Goal: Task Accomplishment & Management: Complete application form

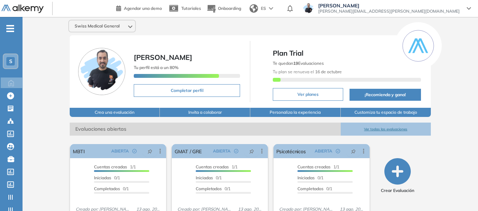
drag, startPoint x: 13, startPoint y: 60, endPoint x: 15, endPoint y: 64, distance: 4.4
click at [13, 60] on div "S" at bounding box center [10, 61] width 8 height 8
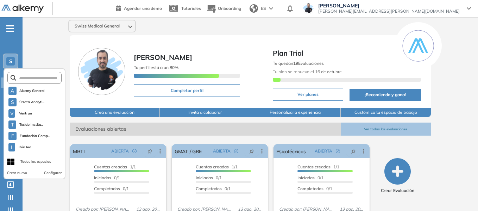
click at [28, 74] on form at bounding box center [34, 78] width 55 height 12
click at [28, 78] on input "text" at bounding box center [36, 77] width 41 height 5
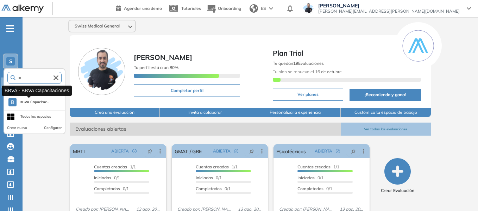
type input "**"
click at [30, 102] on span "BBVA Capacitac..." at bounding box center [34, 102] width 30 height 6
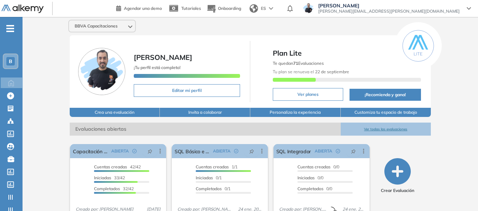
click at [11, 28] on icon "-" at bounding box center [10, 28] width 8 height 1
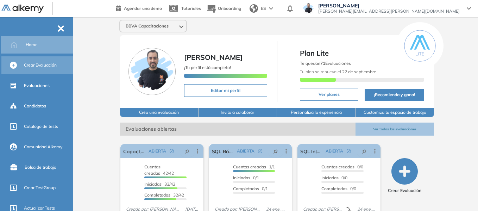
scroll to position [35, 0]
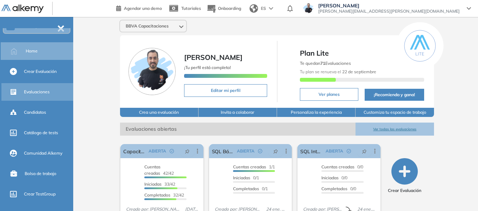
click at [43, 90] on span "Evaluaciones" at bounding box center [37, 92] width 26 height 6
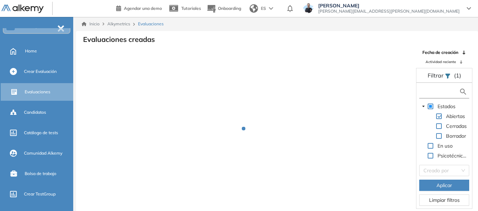
click at [446, 92] on input "text" at bounding box center [440, 91] width 38 height 7
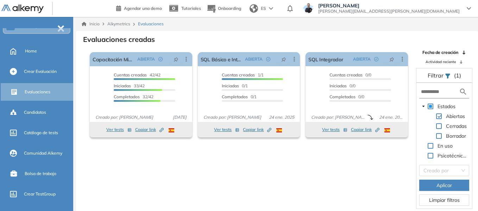
click at [439, 128] on span at bounding box center [439, 126] width 6 height 6
click at [440, 94] on input "text" at bounding box center [440, 91] width 38 height 7
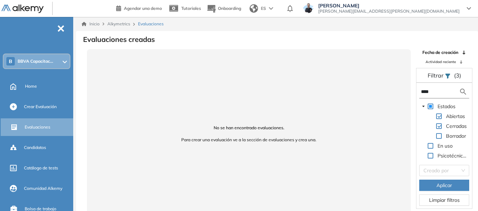
type input "****"
click at [35, 66] on div "B BBVA Capacitac..." at bounding box center [37, 61] width 66 height 14
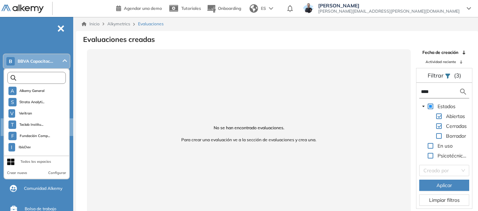
click at [38, 80] on input "text" at bounding box center [38, 77] width 44 height 5
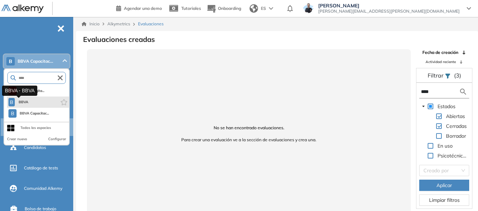
type input "****"
click at [23, 104] on span "BBVA" at bounding box center [24, 102] width 12 height 6
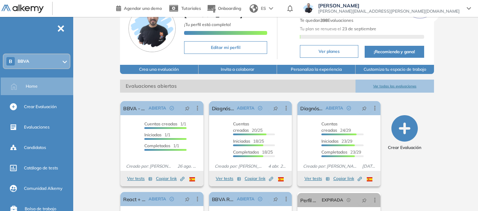
scroll to position [118, 0]
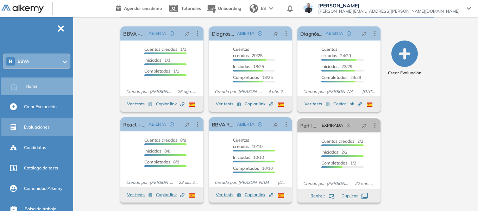
click at [42, 125] on span "Evaluaciones" at bounding box center [37, 127] width 26 height 6
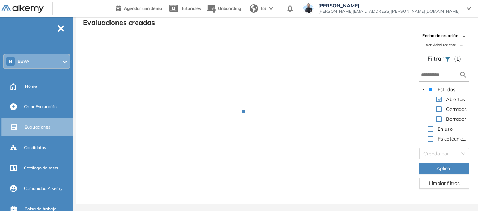
scroll to position [17, 0]
click at [443, 73] on input "text" at bounding box center [440, 74] width 38 height 7
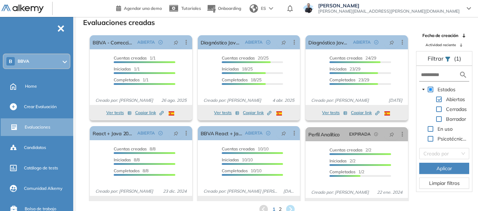
click at [440, 112] on span at bounding box center [439, 109] width 6 height 6
click at [443, 76] on input "text" at bounding box center [440, 74] width 38 height 7
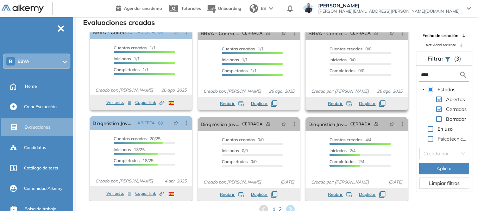
scroll to position [13, 0]
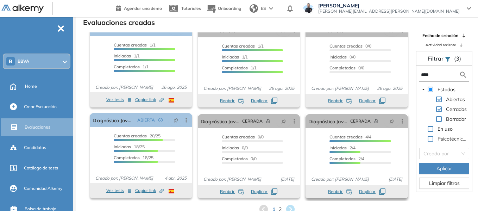
type input "****"
click at [280, 209] on span "2" at bounding box center [280, 209] width 3 height 8
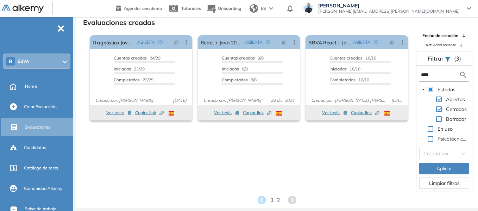
scroll to position [0, 0]
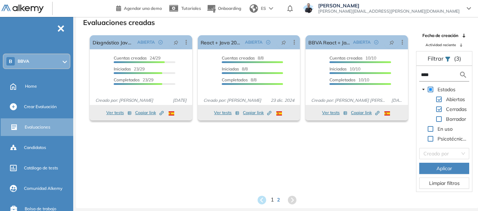
click at [273, 198] on span "1" at bounding box center [272, 200] width 3 height 8
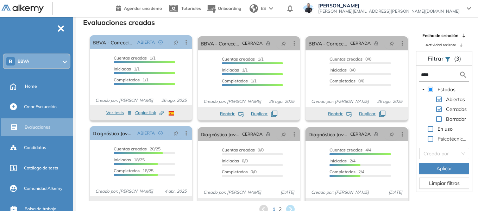
scroll to position [13, 0]
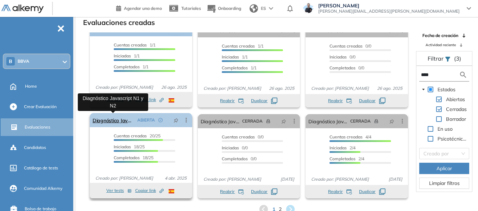
click at [117, 121] on link "Diagnóstico Javascript N1 y N2" at bounding box center [114, 120] width 42 height 14
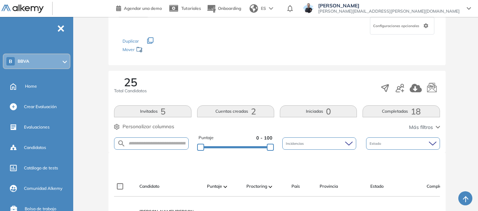
scroll to position [70, 0]
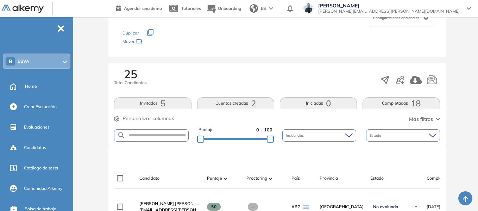
click at [404, 105] on button "Completadas 18" at bounding box center [401, 103] width 77 height 12
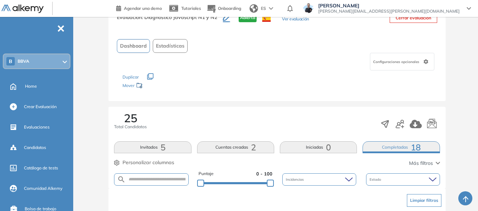
scroll to position [0, 0]
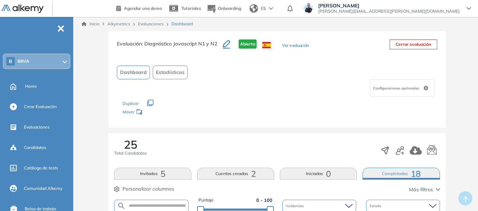
click at [294, 43] on button "Ver evaluación" at bounding box center [295, 45] width 27 height 7
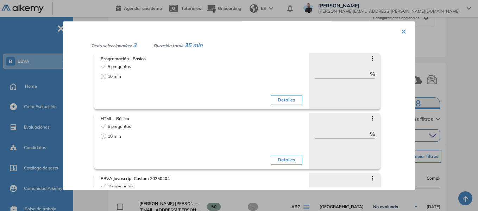
scroll to position [18, 0]
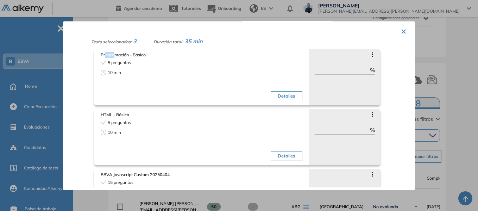
drag, startPoint x: 106, startPoint y: 52, endPoint x: 115, endPoint y: 54, distance: 9.8
click at [115, 54] on span "Programación - Básico" at bounding box center [202, 55] width 202 height 6
drag, startPoint x: 119, startPoint y: 114, endPoint x: 128, endPoint y: 116, distance: 9.7
click at [128, 116] on span "HTML - Básico" at bounding box center [202, 115] width 202 height 6
drag, startPoint x: 124, startPoint y: 175, endPoint x: 156, endPoint y: 170, distance: 32.8
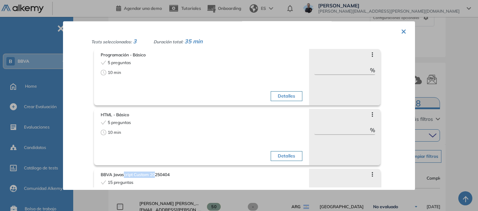
click at [156, 170] on div "BBVA Javascript Custom 20250404 15 preguntas 15 min Detalles" at bounding box center [201, 197] width 204 height 55
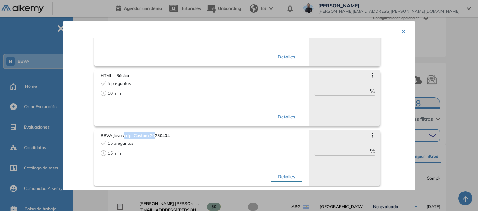
scroll to position [58, 0]
click at [287, 177] on button "Detalles" at bounding box center [286, 175] width 31 height 10
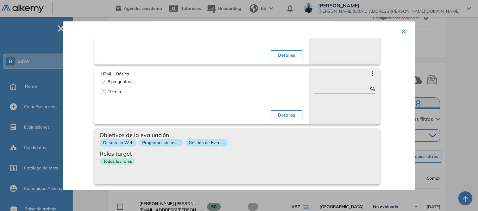
click at [167, 138] on div "Programación asincrónica" at bounding box center [161, 131] width 63 height 15
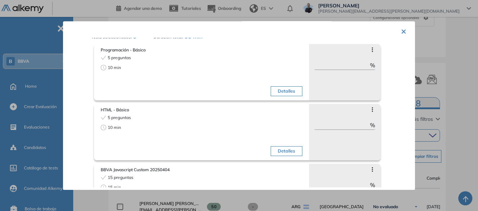
scroll to position [0, 0]
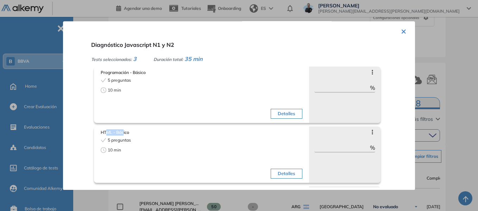
drag, startPoint x: 108, startPoint y: 133, endPoint x: 124, endPoint y: 130, distance: 16.2
click at [124, 130] on span "HTML - Básico" at bounding box center [202, 132] width 202 height 6
drag, startPoint x: 141, startPoint y: 74, endPoint x: 150, endPoint y: 75, distance: 8.9
click at [150, 75] on span "Programación - Básico" at bounding box center [202, 72] width 202 height 6
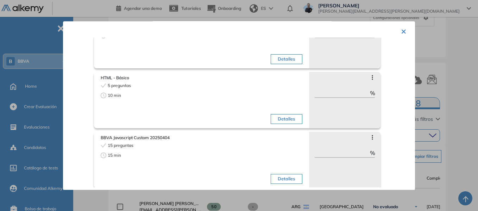
scroll to position [58, 0]
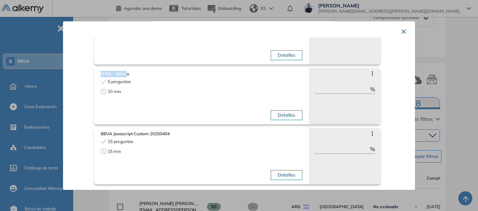
drag, startPoint x: 101, startPoint y: 72, endPoint x: 128, endPoint y: 68, distance: 27.4
click at [128, 68] on div "HTML - Básico 5 preguntas 10 min Detalles" at bounding box center [201, 96] width 215 height 56
click at [142, 81] on div "5 preguntas" at bounding box center [150, 81] width 99 height 6
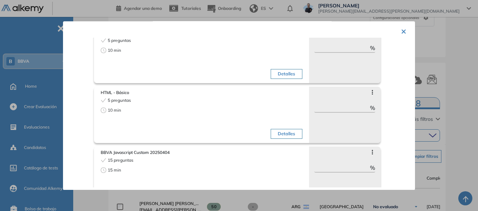
scroll to position [0, 0]
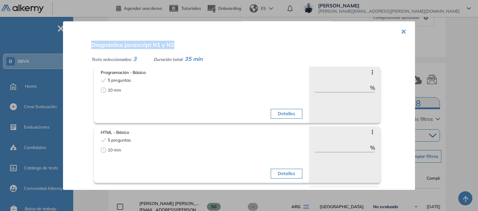
drag, startPoint x: 92, startPoint y: 44, endPoint x: 175, endPoint y: 48, distance: 83.2
click at [175, 48] on div "Diagnóstico Javascript N1 y N2 Tests seleccionados: 3 Duración total: 35 min Pr…" at bounding box center [247, 112] width 318 height 149
copy span "Diagnóstico Javascript N1 y N2"
click at [189, 44] on div "Diagnóstico Javascript N1 y N2 Tests seleccionados: 3 Duración total: 35 min Pr…" at bounding box center [247, 112] width 318 height 149
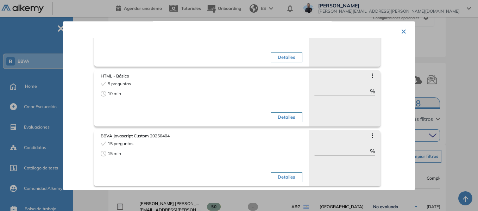
scroll to position [58, 0]
click at [401, 31] on button "×" at bounding box center [404, 31] width 6 height 14
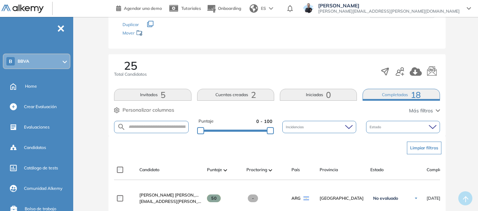
scroll to position [0, 0]
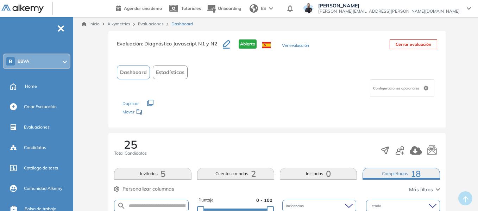
click at [298, 45] on button "Ver evaluación" at bounding box center [295, 45] width 27 height 7
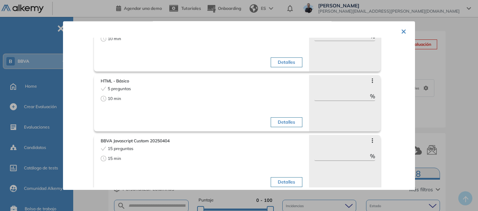
scroll to position [58, 0]
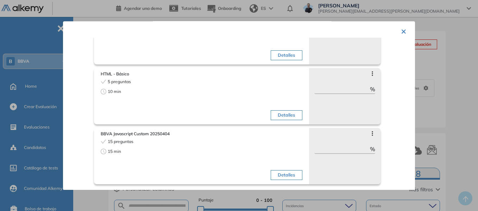
click at [454, 68] on div at bounding box center [239, 105] width 478 height 211
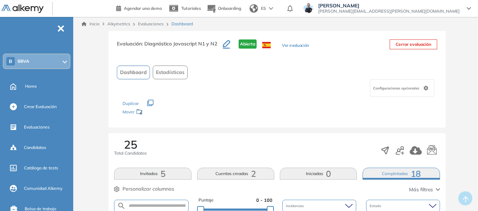
click at [31, 64] on div "B BBVA" at bounding box center [37, 61] width 66 height 14
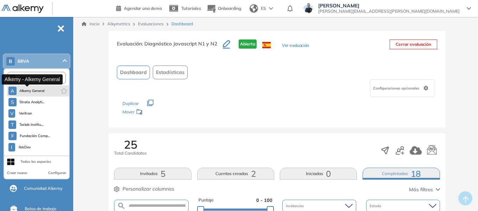
click at [34, 92] on span "Alkemy General" at bounding box center [31, 91] width 25 height 6
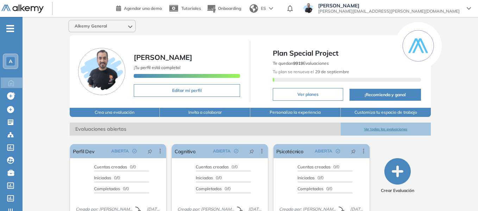
click at [11, 64] on span "A" at bounding box center [11, 61] width 4 height 6
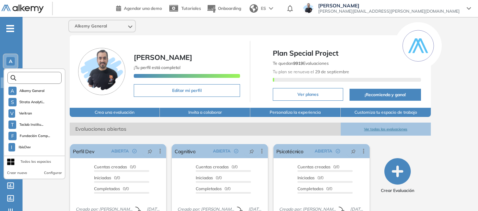
click at [36, 78] on input "text" at bounding box center [36, 77] width 41 height 5
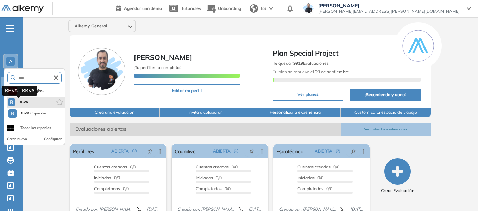
type input "****"
click at [24, 103] on span "BBVA" at bounding box center [24, 102] width 12 height 6
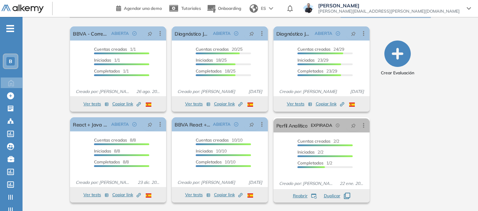
scroll to position [119, 0]
click at [10, 26] on span "-" at bounding box center [10, 28] width 8 height 6
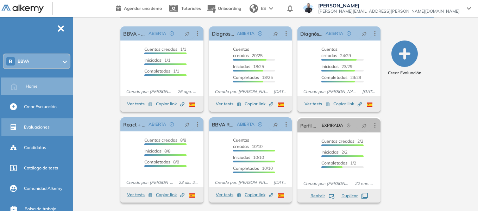
click at [30, 123] on div "Evaluaciones" at bounding box center [48, 127] width 48 height 12
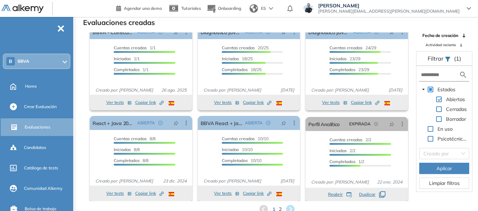
scroll to position [13, 0]
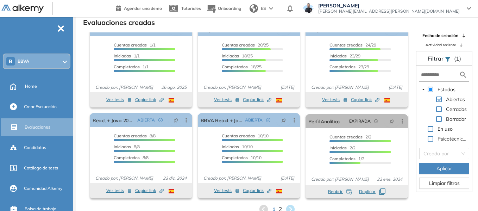
click at [279, 209] on span "2" at bounding box center [280, 209] width 3 height 8
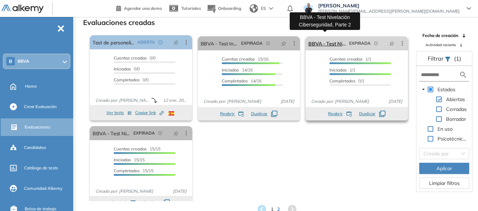
scroll to position [12, 0]
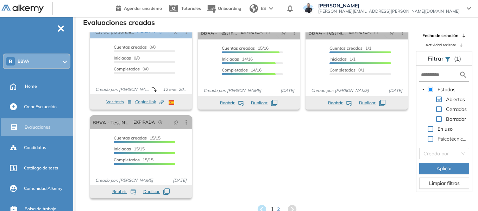
click at [272, 209] on span "1" at bounding box center [272, 209] width 3 height 8
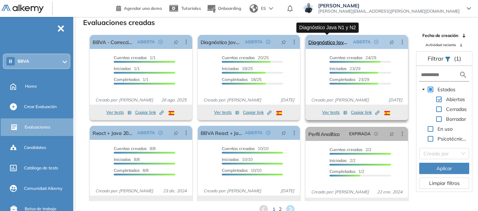
click at [324, 42] on link "Diagnóstico Java N1 y N2" at bounding box center [329, 42] width 42 height 14
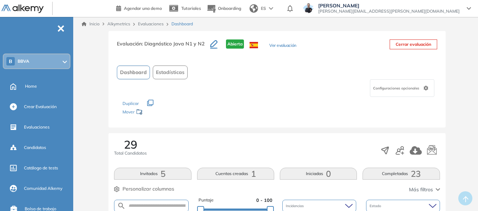
click at [288, 45] on button "Ver evaluación" at bounding box center [282, 45] width 27 height 7
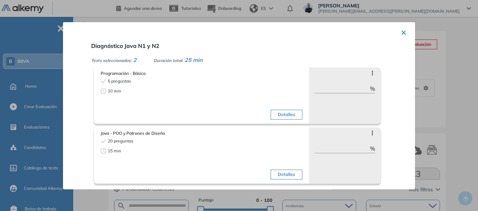
click at [401, 32] on button "×" at bounding box center [404, 32] width 6 height 14
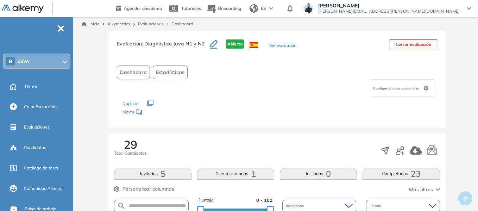
click at [153, 26] on link "Evaluaciones" at bounding box center [151, 23] width 26 height 5
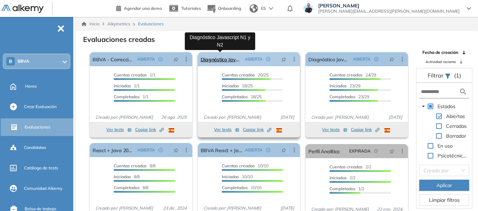
click at [221, 58] on link "Diagnóstico Javascript N1 y N2" at bounding box center [222, 59] width 42 height 14
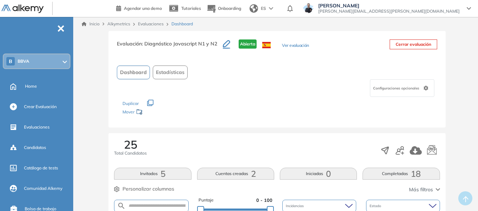
click at [302, 45] on button "Ver evaluación" at bounding box center [295, 45] width 27 height 7
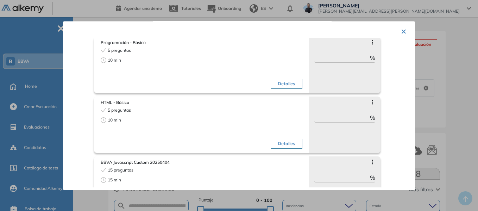
scroll to position [23, 0]
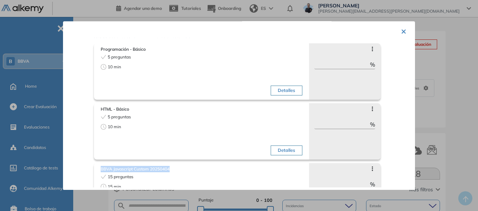
drag, startPoint x: 102, startPoint y: 169, endPoint x: 172, endPoint y: 170, distance: 70.4
click at [172, 170] on span "BBVA Javascript Custom 20250404" at bounding box center [202, 169] width 202 height 6
copy span "BBVA Javascript Custom 20250404"
drag, startPoint x: 399, startPoint y: 28, endPoint x: 365, endPoint y: 26, distance: 34.2
click at [401, 28] on button "×" at bounding box center [404, 31] width 6 height 14
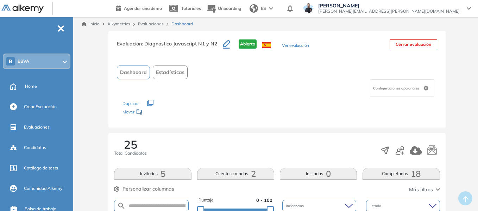
click at [30, 62] on div "B BBVA" at bounding box center [37, 61] width 66 height 14
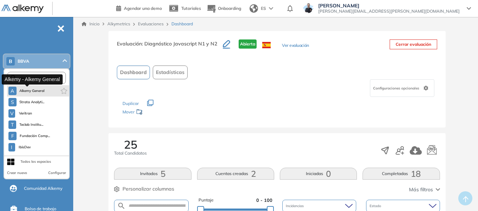
click at [37, 93] on span "Alkemy General" at bounding box center [31, 91] width 25 height 6
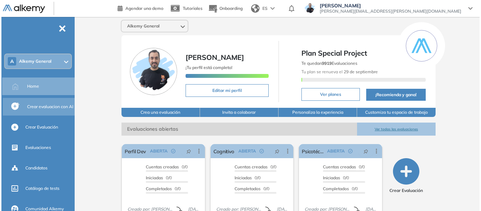
scroll to position [70, 0]
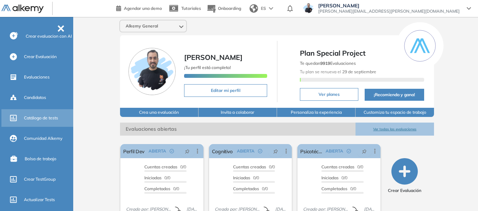
click at [42, 115] on span "Catálogo de tests" at bounding box center [41, 118] width 34 height 6
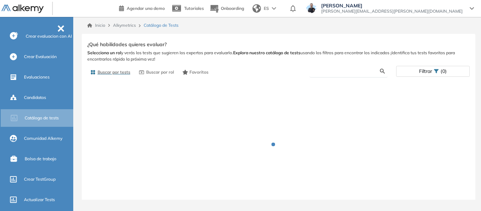
click at [347, 70] on input "text" at bounding box center [347, 71] width 65 height 6
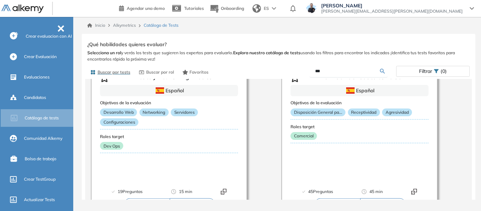
scroll to position [57, 0]
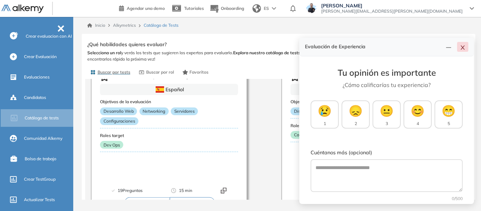
click at [467, 48] on button "button" at bounding box center [462, 47] width 11 height 10
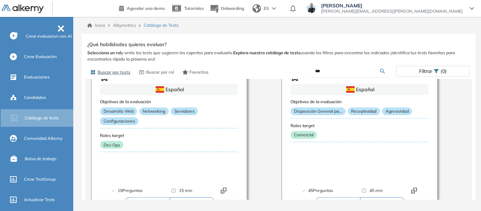
click at [334, 74] on input "***" at bounding box center [347, 71] width 65 height 6
type input "*"
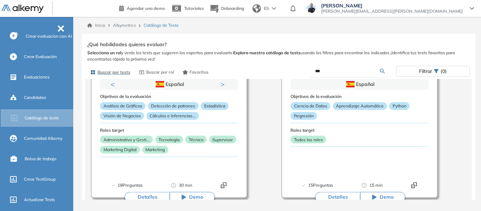
scroll to position [70, 0]
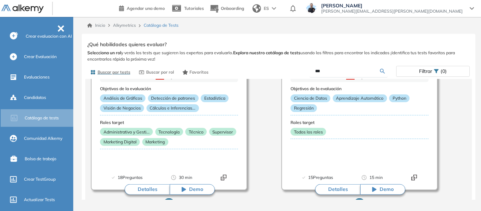
click at [360, 66] on form "***" at bounding box center [348, 71] width 78 height 12
click at [360, 70] on input "***" at bounding box center [347, 71] width 65 height 6
type input "*"
type input "*****"
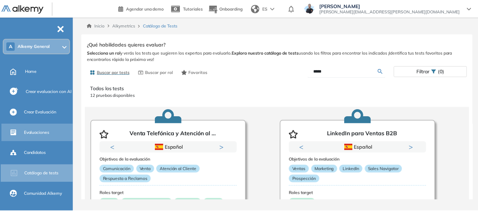
scroll to position [0, 0]
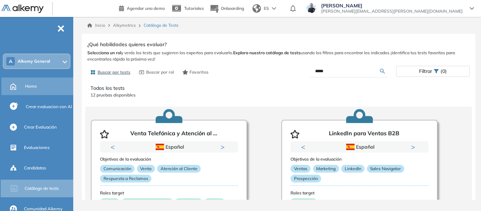
drag, startPoint x: 32, startPoint y: 81, endPoint x: 13, endPoint y: 87, distance: 19.8
click at [32, 81] on div "Home" at bounding box center [48, 86] width 47 height 12
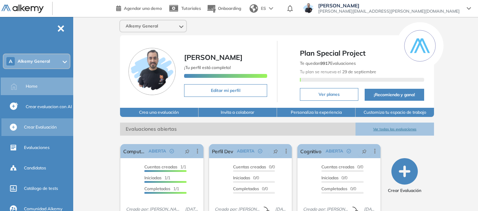
click at [45, 129] on span "Crear Evaluación" at bounding box center [40, 127] width 33 height 6
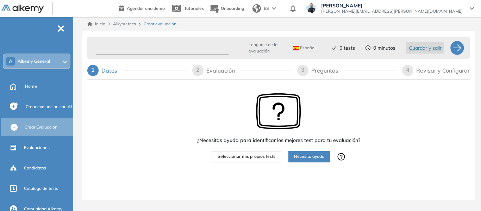
click at [139, 45] on input "text" at bounding box center [162, 48] width 133 height 14
type input "*********"
click at [262, 157] on span "Seleccionar mis propios tests" at bounding box center [247, 156] width 58 height 7
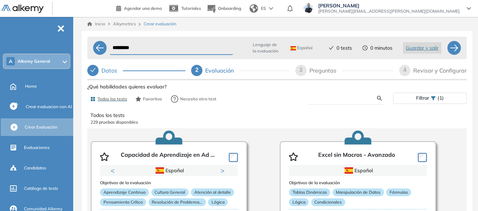
click at [327, 98] on input "text" at bounding box center [345, 98] width 64 height 6
type input "*****"
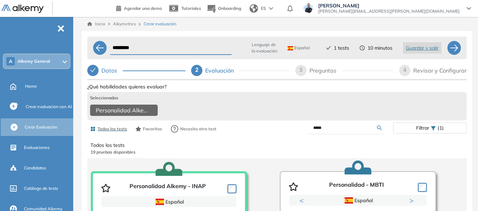
drag, startPoint x: 326, startPoint y: 133, endPoint x: 298, endPoint y: 129, distance: 27.7
click at [298, 129] on div "*****" at bounding box center [335, 128] width 116 height 12
type input "****"
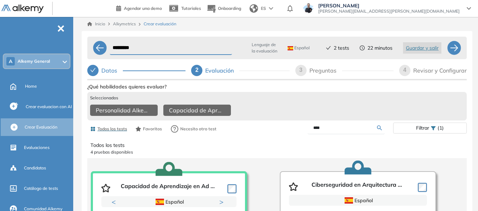
drag, startPoint x: 331, startPoint y: 139, endPoint x: 314, endPoint y: 135, distance: 17.0
click at [314, 134] on form "****" at bounding box center [346, 128] width 77 height 12
drag, startPoint x: 329, startPoint y: 135, endPoint x: 294, endPoint y: 136, distance: 35.2
click at [294, 134] on div "****" at bounding box center [335, 128] width 116 height 12
type input "***"
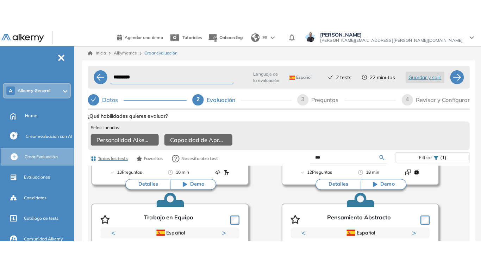
scroll to position [141, 0]
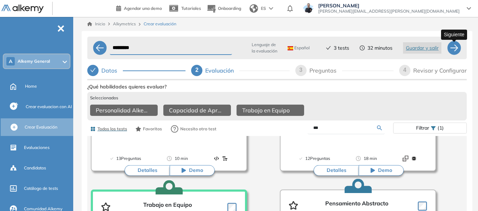
click at [457, 51] on div at bounding box center [454, 48] width 14 height 14
select select "*****"
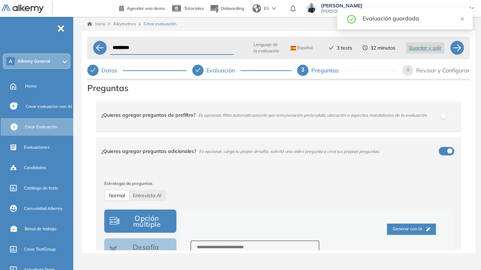
click at [77, 110] on div "Inicio Alkymetrics Crear evaluación ********* Lenguaje de la evaluación Español…" at bounding box center [278, 138] width 405 height 242
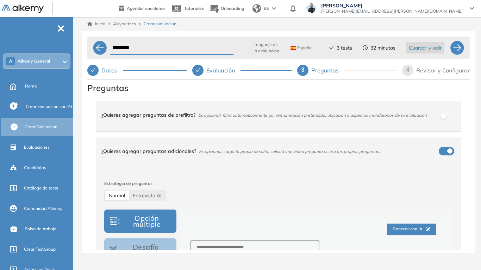
click at [226, 120] on div "¿Quieres agregar preguntas de prefiltro? Es opcional, filtra automaticamente po…" at bounding box center [274, 115] width 346 height 19
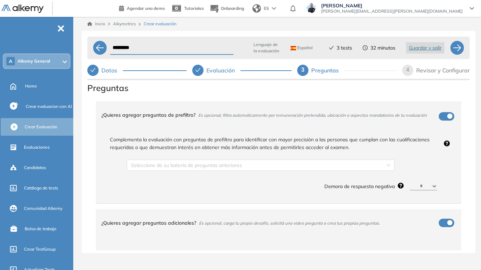
click at [447, 118] on div "button" at bounding box center [449, 116] width 5 height 5
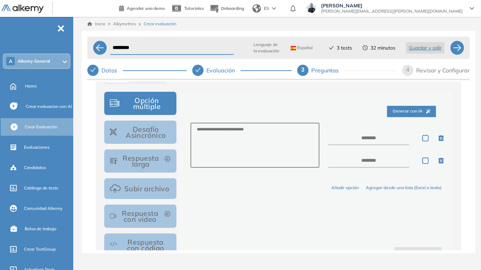
scroll to position [106, 0]
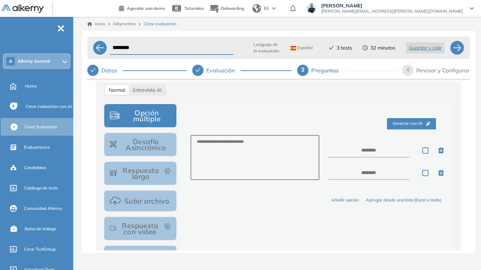
drag, startPoint x: 143, startPoint y: 89, endPoint x: 133, endPoint y: 99, distance: 13.7
click at [143, 88] on span "Entrevista AI" at bounding box center [147, 90] width 29 height 6
select select "***"
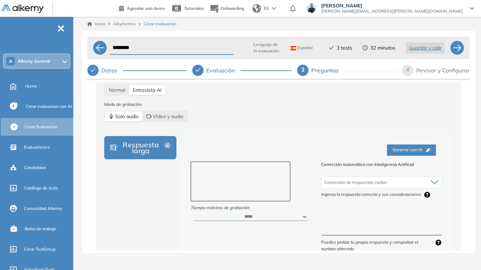
drag, startPoint x: 223, startPoint y: 169, endPoint x: 254, endPoint y: 186, distance: 35.5
click at [254, 186] on textarea at bounding box center [240, 182] width 100 height 40
click at [115, 90] on span "Normal" at bounding box center [117, 90] width 16 height 6
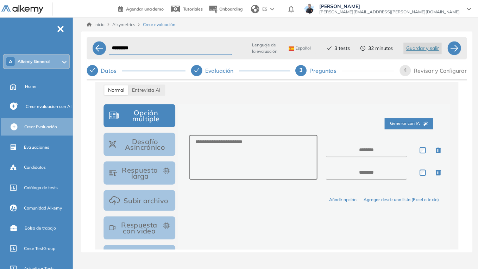
scroll to position [70, 0]
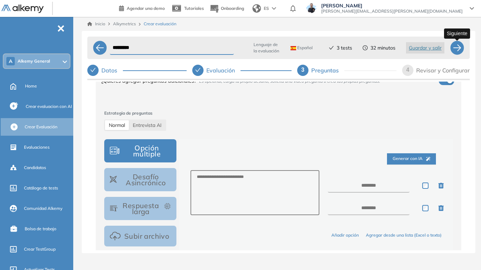
click at [457, 46] on div at bounding box center [457, 48] width 14 height 14
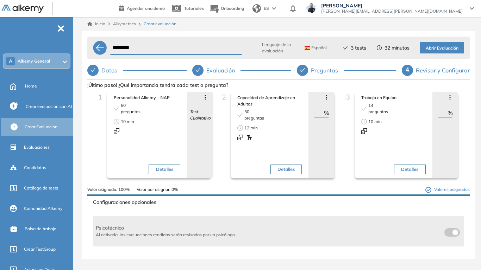
drag, startPoint x: 312, startPoint y: 112, endPoint x: 329, endPoint y: 115, distance: 17.3
click at [329, 115] on div "Avanzar posición Retroceder posición Saltar preguntas Eliminar ** %" at bounding box center [321, 135] width 26 height 87
type input "**"
drag, startPoint x: 436, startPoint y: 111, endPoint x: 457, endPoint y: 113, distance: 21.2
click at [457, 113] on div "3 Trabajo en Equipo 14 preguntas 10 min Detalles Avanzar posición Retroceder po…" at bounding box center [402, 139] width 124 height 95
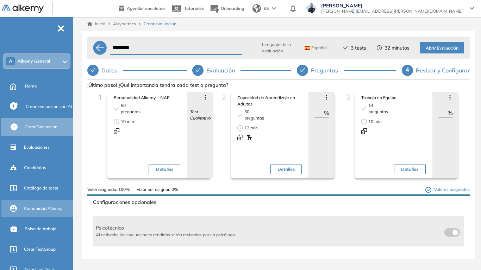
type input "**"
click at [442, 50] on span "Abrir Evaluación" at bounding box center [442, 48] width 33 height 7
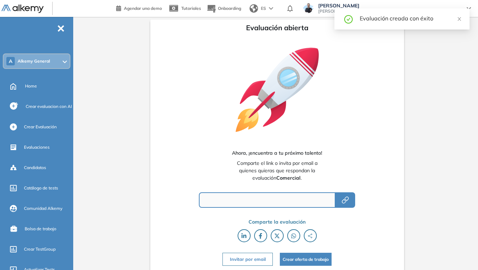
type input "**********"
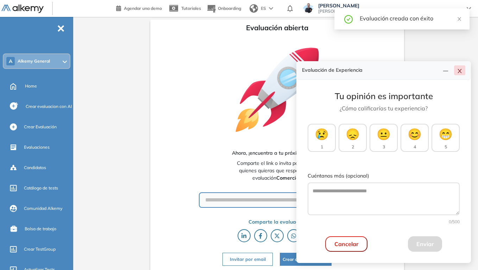
click at [460, 71] on icon "close" at bounding box center [460, 71] width 4 height 4
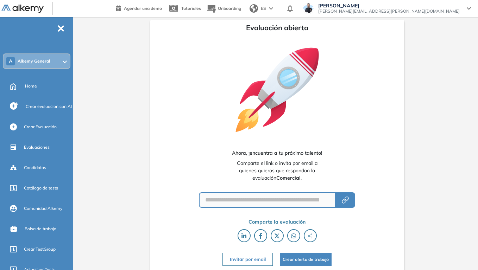
scroll to position [1, 0]
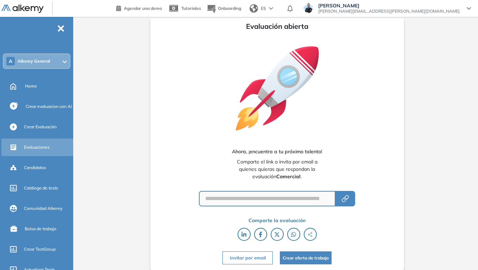
click at [39, 145] on span "Evaluaciones" at bounding box center [37, 147] width 26 height 6
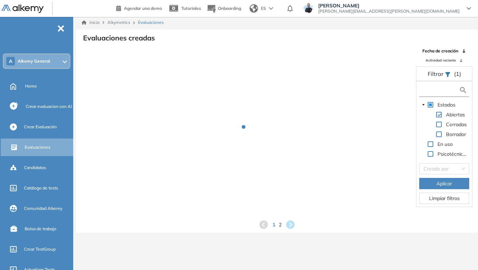
click at [433, 89] on input "text" at bounding box center [440, 90] width 38 height 7
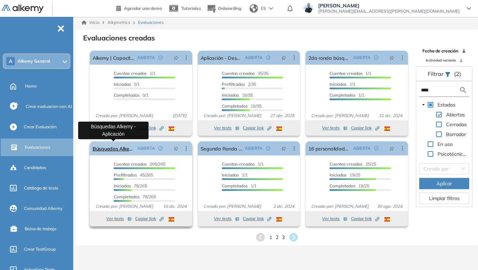
type input "****"
click at [119, 149] on link "Búsquedas Alkemy - Aplicación" at bounding box center [114, 148] width 42 height 14
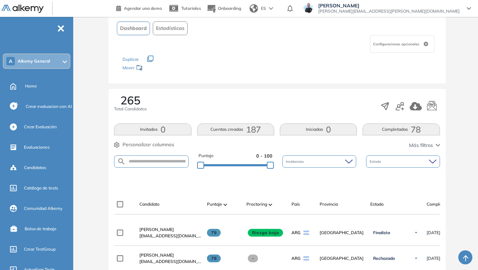
scroll to position [70, 0]
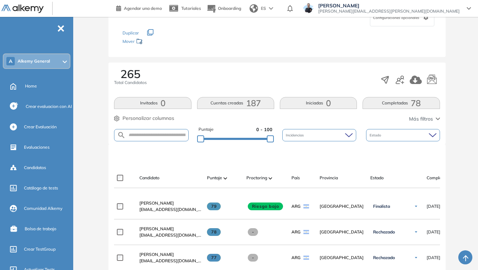
click at [395, 103] on button "Completadas 78" at bounding box center [401, 103] width 77 height 12
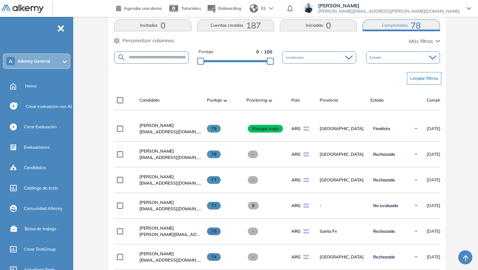
scroll to position [176, 0]
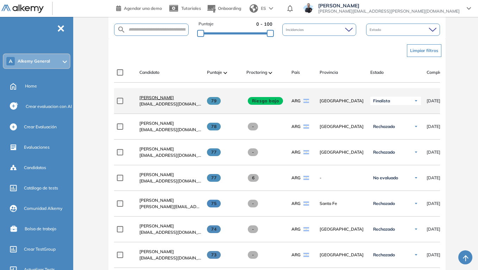
click at [162, 100] on span "Stefano Trento" at bounding box center [156, 97] width 34 height 5
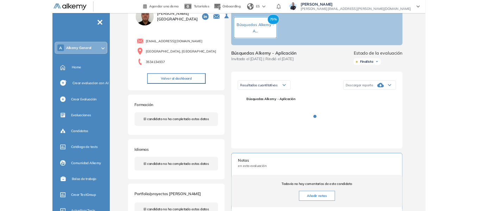
scroll to position [35, 0]
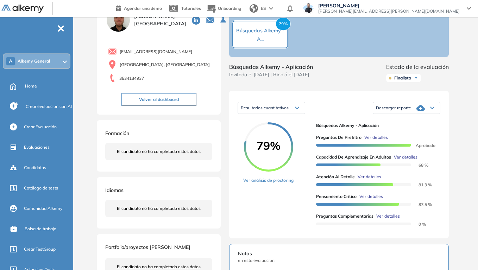
click at [418, 80] on img at bounding box center [416, 78] width 4 height 4
click at [446, 78] on div "Finalista No evaluado Evaluado A entrevistar Entrevistado Finalista Oferta envi…" at bounding box center [417, 78] width 63 height 14
click at [394, 111] on span "Descargar reporte" at bounding box center [393, 108] width 35 height 6
click at [415, 137] on li "Descargar informe resumido" at bounding box center [402, 133] width 52 height 7
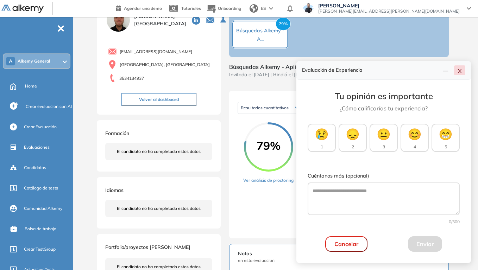
click at [464, 72] on button "button" at bounding box center [459, 70] width 11 height 10
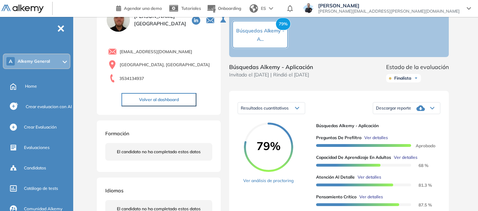
scroll to position [0, 0]
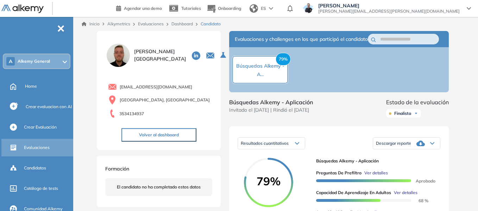
click at [39, 147] on span "Evaluaciones" at bounding box center [37, 147] width 26 height 6
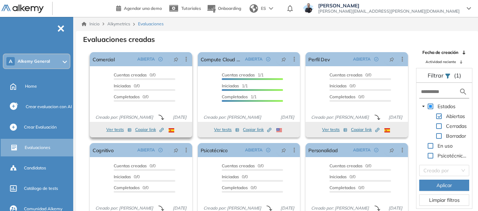
click at [109, 129] on button "Ver tests" at bounding box center [118, 129] width 25 height 8
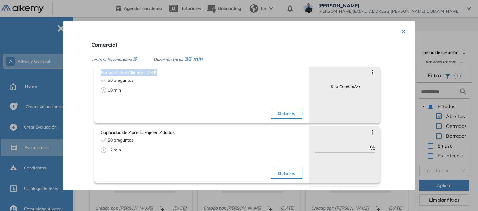
drag, startPoint x: 100, startPoint y: 71, endPoint x: 165, endPoint y: 76, distance: 64.9
click at [165, 76] on div "Personalidad Alkemy - INAP 60 preguntas 10 min Detalles" at bounding box center [201, 95] width 204 height 55
drag, startPoint x: 100, startPoint y: 132, endPoint x: 177, endPoint y: 132, distance: 76.7
click at [177, 132] on div "Capacidad de Aprendizaje en Adultos 50 preguntas 12 min Detalles" at bounding box center [201, 155] width 204 height 55
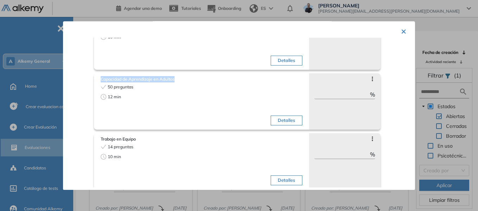
scroll to position [58, 0]
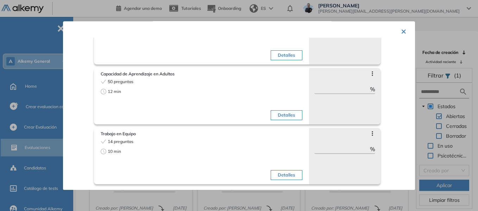
click at [159, 81] on div "50 preguntas" at bounding box center [150, 81] width 99 height 6
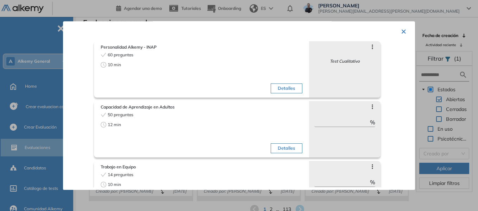
scroll to position [0, 0]
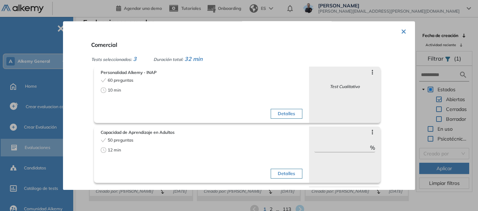
click at [401, 31] on button "×" at bounding box center [404, 31] width 6 height 14
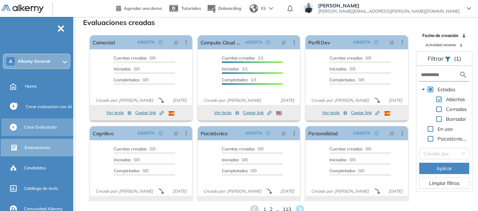
click at [52, 127] on span "Crear Evaluación" at bounding box center [40, 127] width 33 height 6
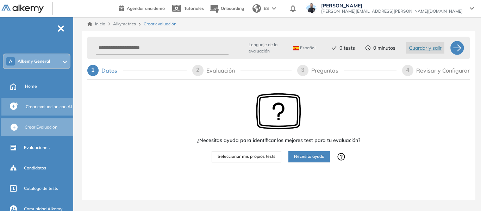
click at [49, 108] on span "Crear evaluacion con AI" at bounding box center [49, 106] width 46 height 6
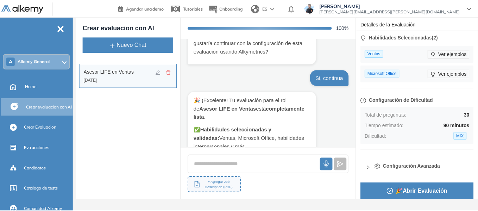
scroll to position [1362, 0]
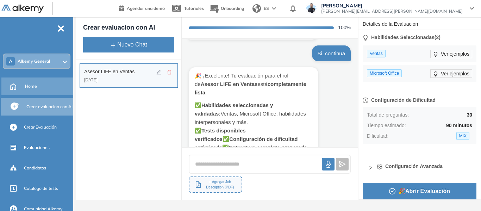
click at [31, 87] on span "Home" at bounding box center [31, 86] width 12 height 6
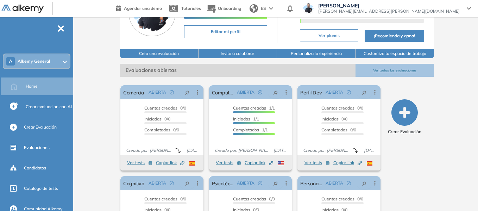
scroll to position [70, 0]
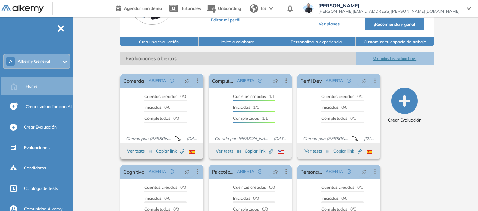
click at [137, 151] on button "Ver tests" at bounding box center [139, 151] width 25 height 8
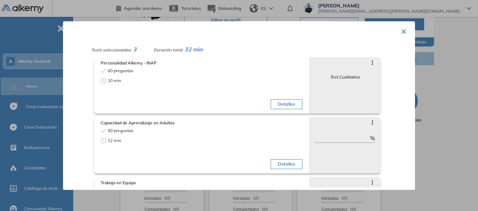
scroll to position [0, 0]
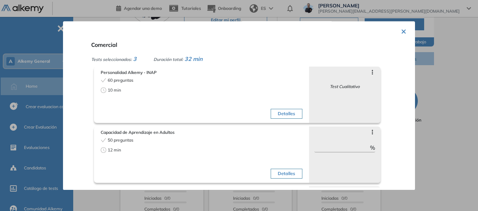
click at [402, 31] on button "×" at bounding box center [404, 31] width 6 height 14
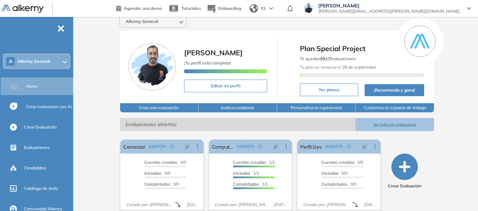
scroll to position [106, 0]
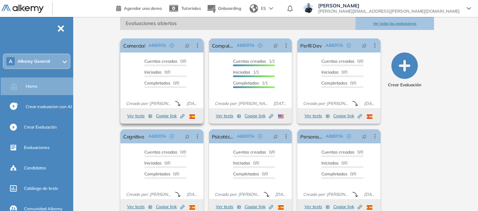
click at [137, 116] on button "Ver tests" at bounding box center [139, 116] width 25 height 8
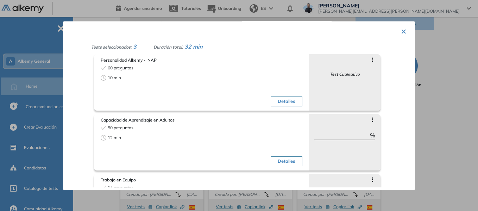
scroll to position [0, 0]
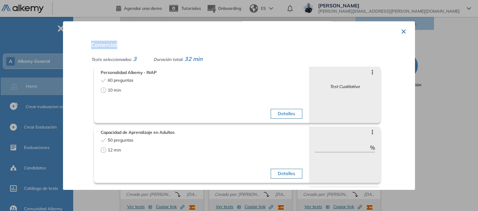
drag, startPoint x: 92, startPoint y: 47, endPoint x: 118, endPoint y: 47, distance: 26.8
click at [118, 47] on div "Comercial Tests seleccionados: 3 Duración total: 32 min Personalidad Alkemy - I…" at bounding box center [247, 112] width 318 height 149
click at [120, 49] on div "Comercial Tests seleccionados: 3 Duración total: 32 min Personalidad Alkemy - I…" at bounding box center [247, 112] width 318 height 149
drag, startPoint x: 92, startPoint y: 46, endPoint x: 121, endPoint y: 49, distance: 29.0
click at [121, 49] on div "Comercial Tests seleccionados: 3 Duración total: 32 min Personalidad Alkemy - I…" at bounding box center [247, 112] width 318 height 149
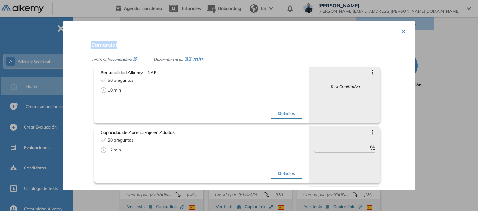
click at [403, 33] on button "×" at bounding box center [404, 31] width 6 height 14
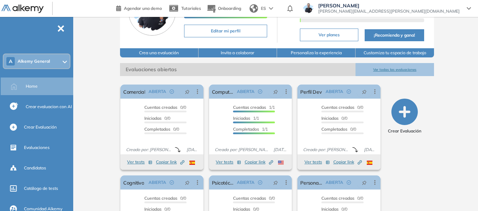
scroll to position [47, 0]
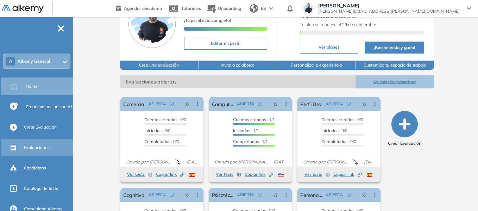
click at [25, 148] on span "Evaluaciones" at bounding box center [37, 147] width 26 height 6
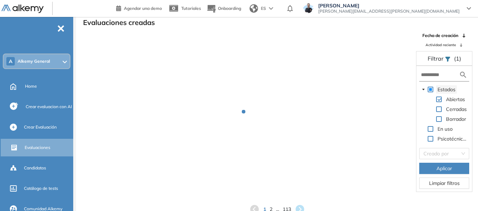
scroll to position [17, 0]
click at [429, 77] on input "text" at bounding box center [440, 74] width 38 height 7
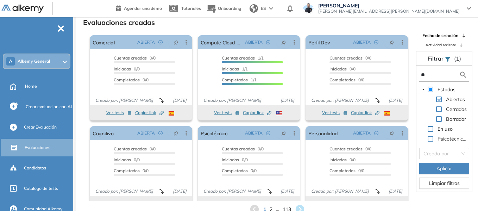
type input "*"
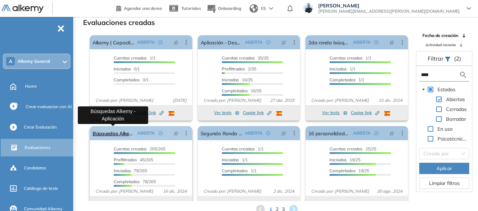
type input "****"
click at [112, 131] on link "Búsquedas Alkemy - Aplicación" at bounding box center [114, 133] width 42 height 14
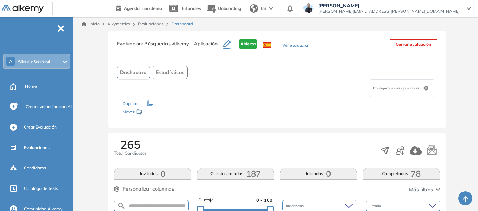
click at [401, 168] on button "Completadas 78" at bounding box center [401, 174] width 77 height 12
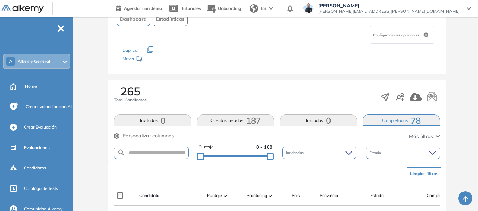
scroll to position [211, 0]
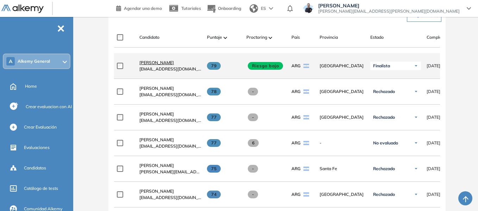
click at [159, 64] on span "Stefano Trento" at bounding box center [156, 62] width 34 height 5
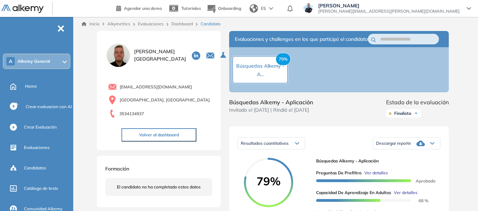
click at [95, 23] on link "Inicio" at bounding box center [91, 24] width 18 height 6
